Goal: Information Seeking & Learning: Learn about a topic

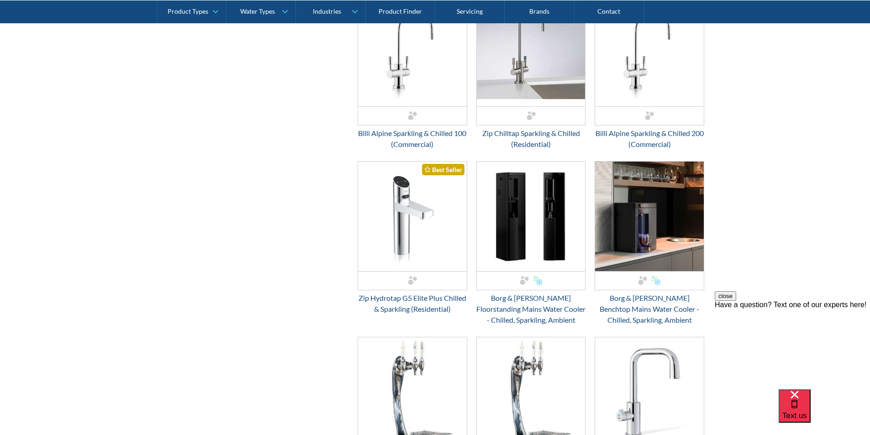
scroll to position [457, 0]
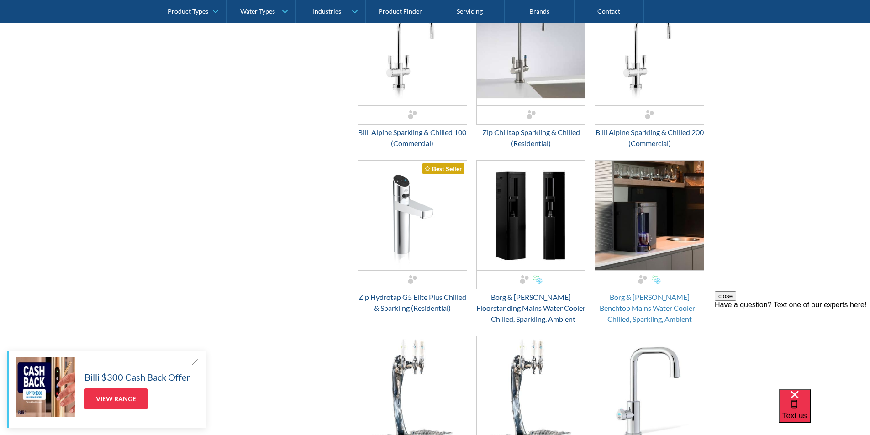
click at [645, 305] on div "Borg & [PERSON_NAME] Benchtop Mains Water Cooler - Chilled, Sparkling, Ambient" at bounding box center [649, 308] width 110 height 33
